Goal: Task Accomplishment & Management: Manage account settings

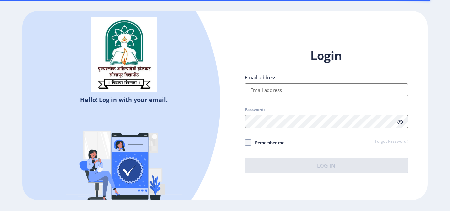
click at [264, 91] on input "Email address:" at bounding box center [326, 89] width 163 height 13
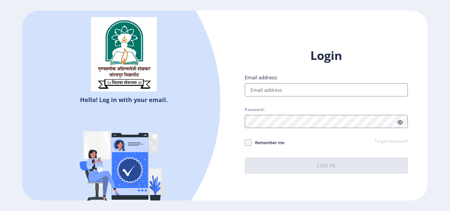
type input "[EMAIL_ADDRESS][DOMAIN_NAME]"
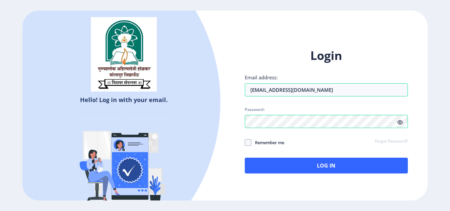
click at [251, 138] on div "Login Email address: [EMAIL_ADDRESS][DOMAIN_NAME] Password: Remember me Forgot …" at bounding box center [326, 111] width 163 height 126
click at [248, 142] on span at bounding box center [248, 142] width 7 height 7
click at [245, 143] on input "Remember me" at bounding box center [245, 143] width 0 height 0
checkbox input "true"
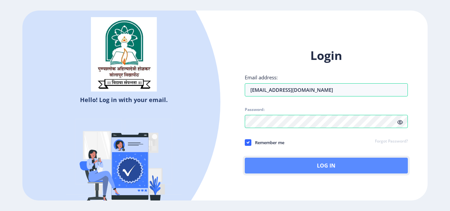
click at [315, 165] on button "Log In" at bounding box center [326, 166] width 163 height 16
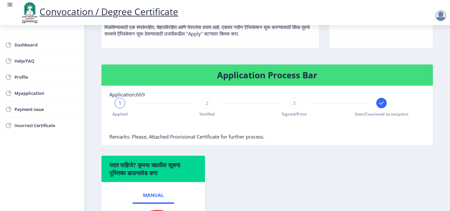
scroll to position [132, 0]
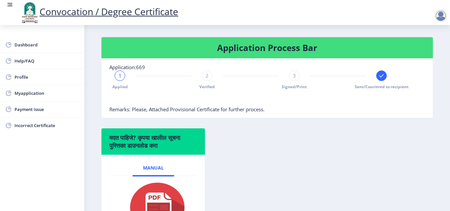
click at [379, 76] on icon at bounding box center [381, 75] width 4 height 3
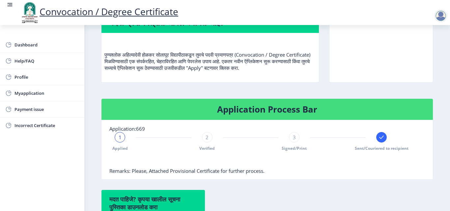
scroll to position [0, 0]
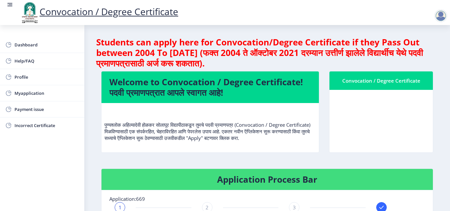
click at [436, 13] on div at bounding box center [440, 15] width 13 height 13
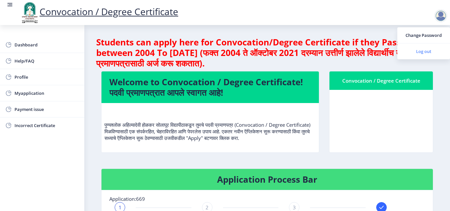
click at [417, 52] on span "Log out" at bounding box center [423, 51] width 42 height 8
